Goal: Task Accomplishment & Management: Manage account settings

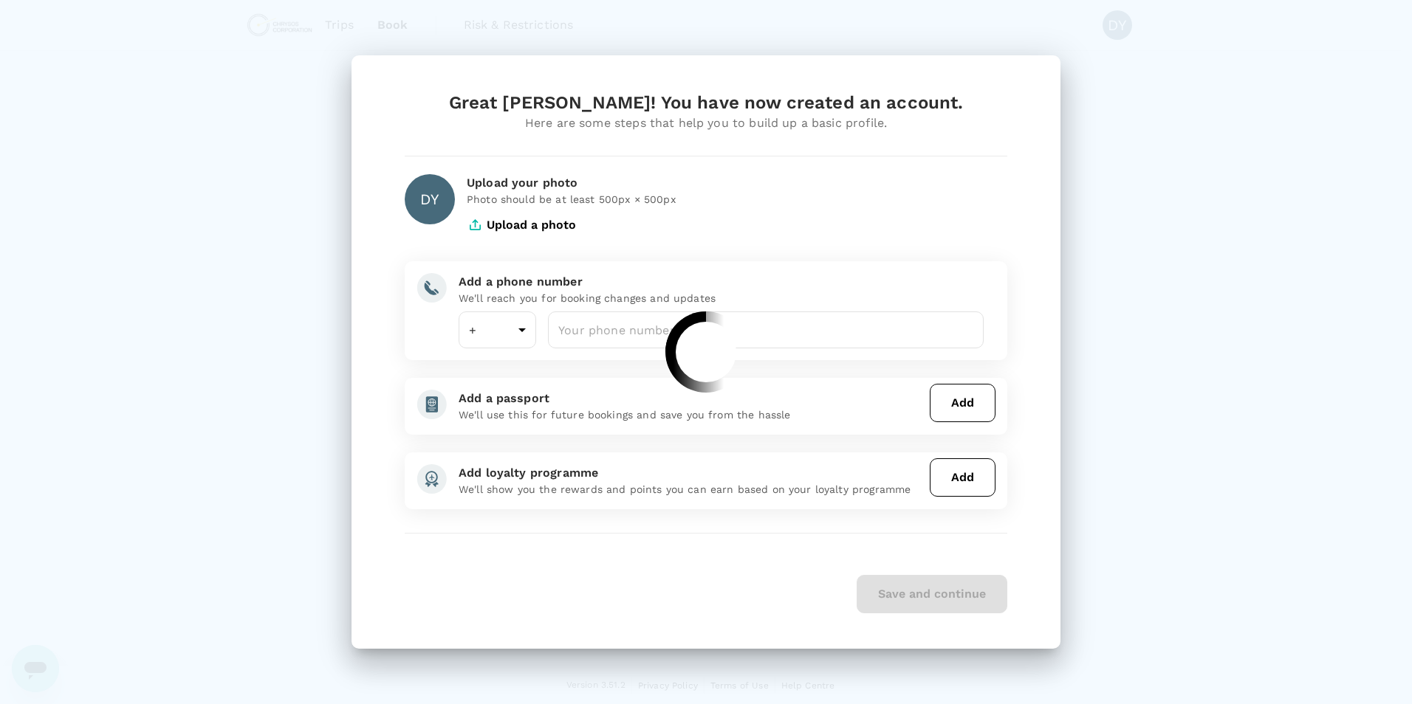
type input "1"
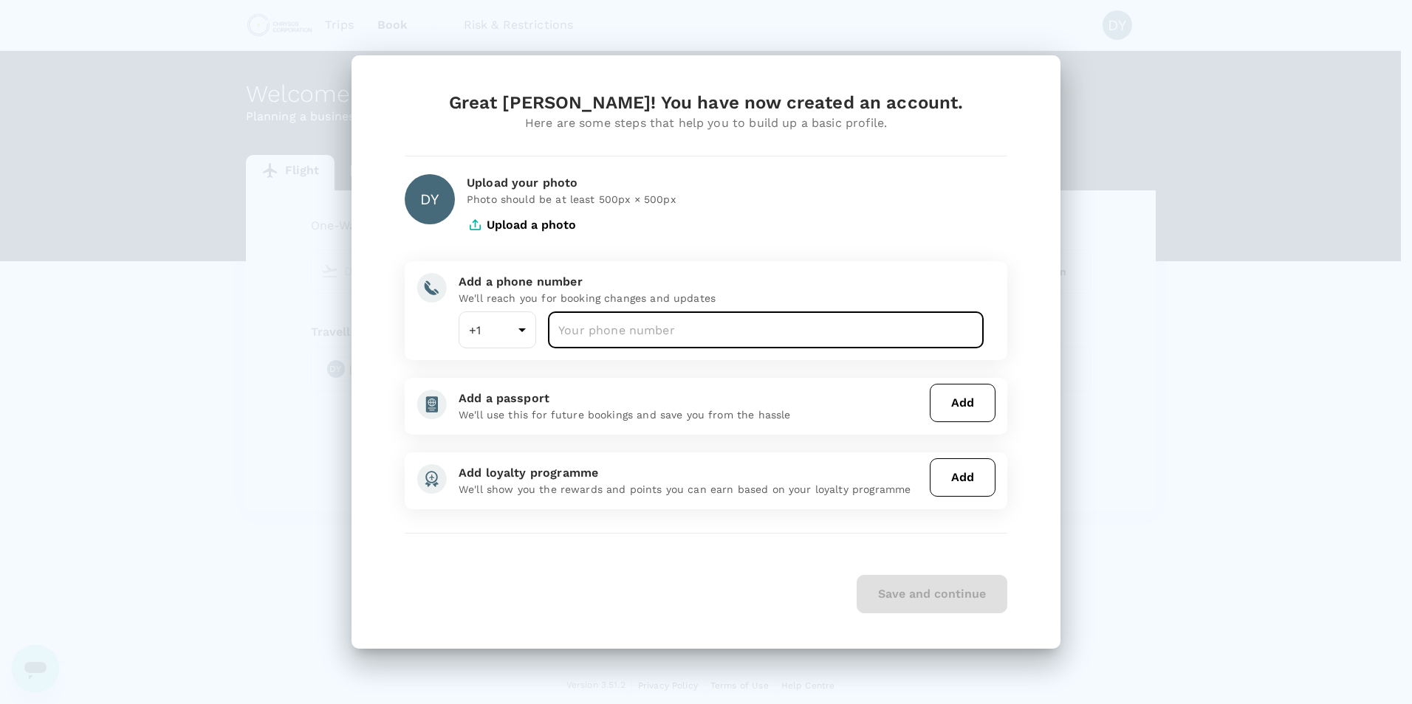
click at [625, 318] on input "number" at bounding box center [766, 330] width 436 height 37
type input "6048181469"
click at [905, 594] on button "Save and continue" at bounding box center [931, 594] width 151 height 38
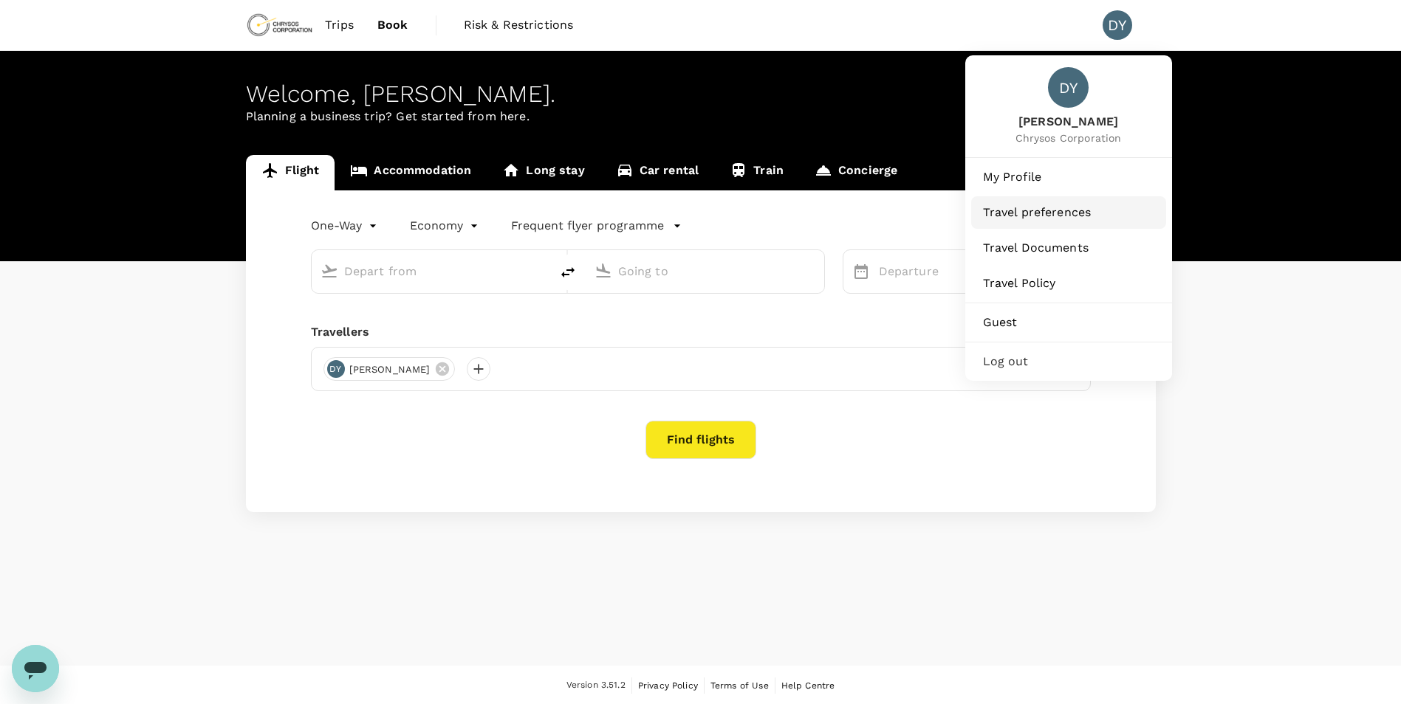
click at [1035, 221] on link "Travel preferences" at bounding box center [1068, 212] width 195 height 32
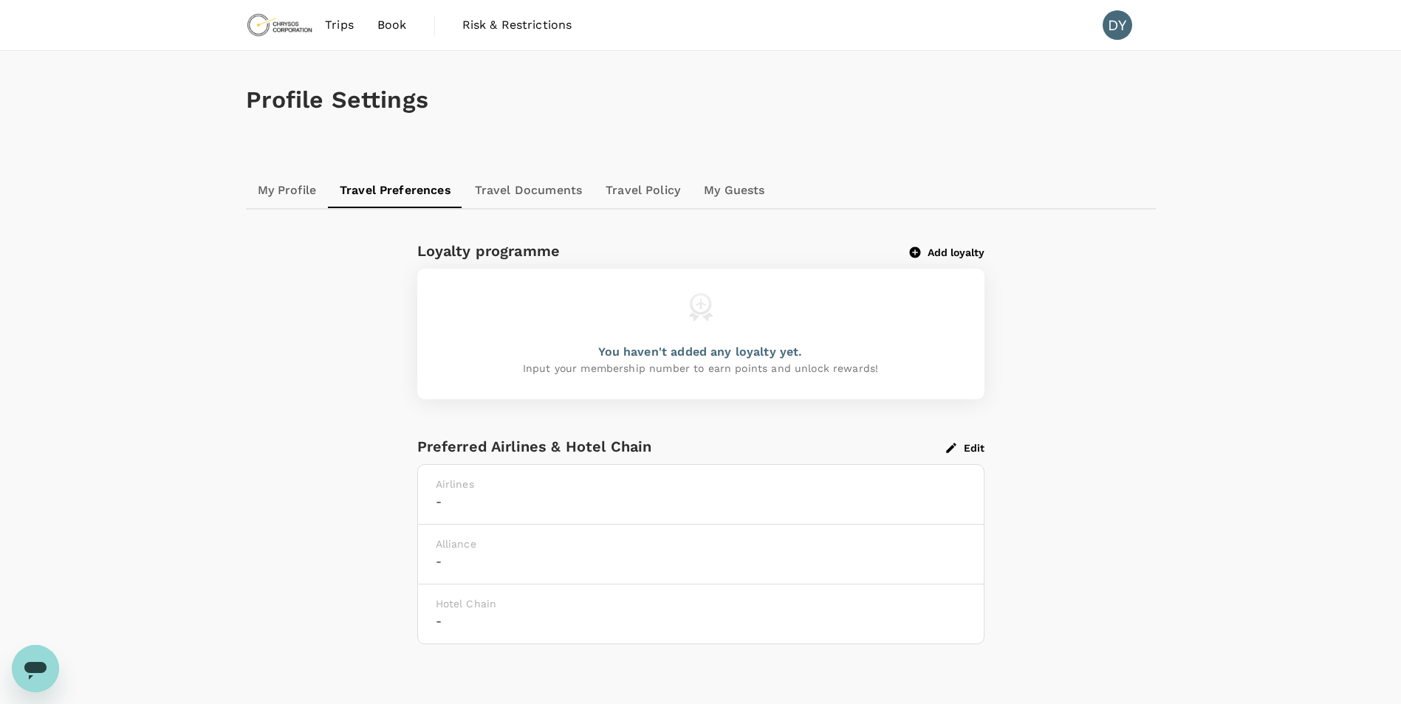
click at [555, 180] on link "Travel Documents" at bounding box center [528, 190] width 131 height 35
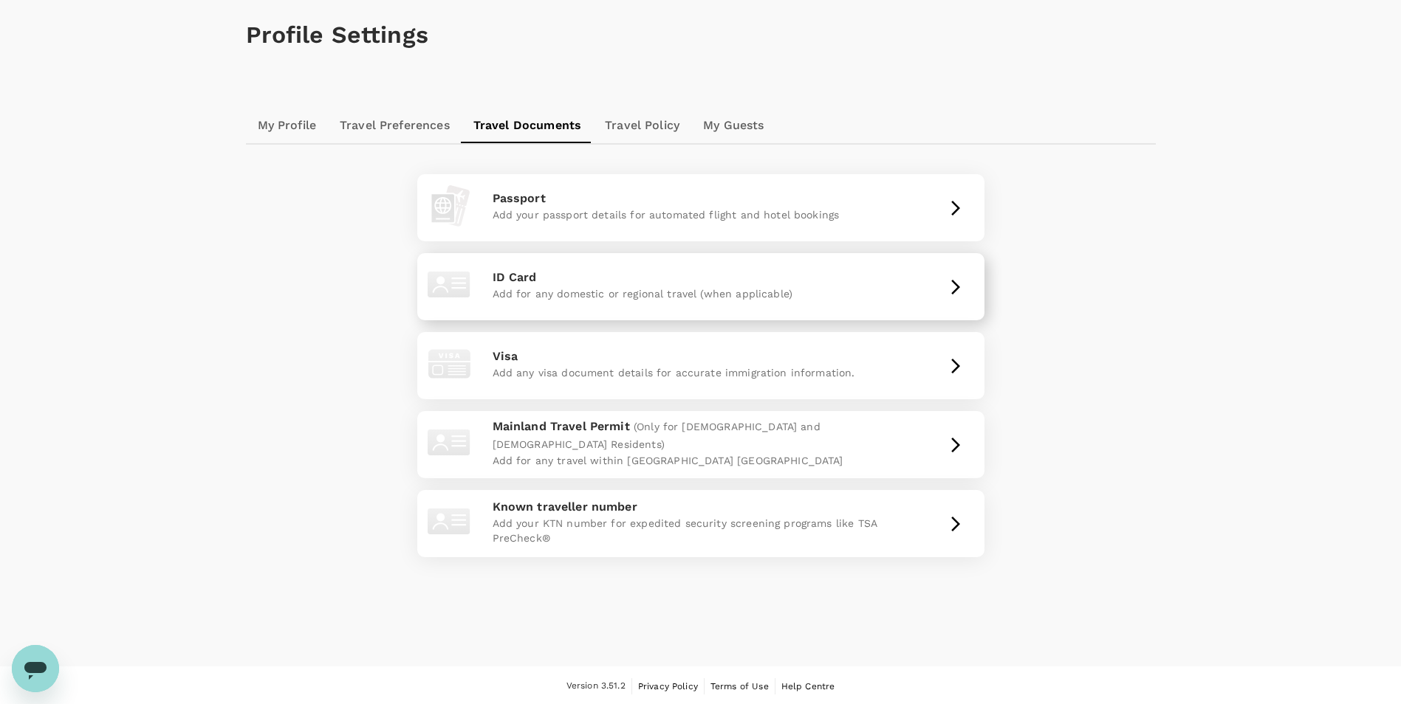
scroll to position [67, 0]
click at [291, 114] on link "My Profile" at bounding box center [287, 123] width 83 height 35
